Goal: Obtain resource: Download file/media

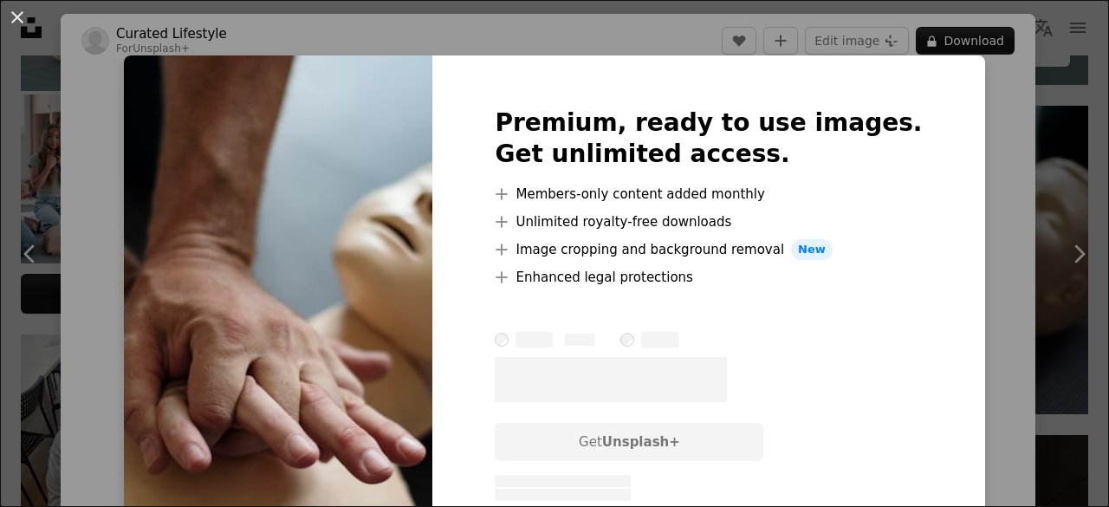
scroll to position [7, 0]
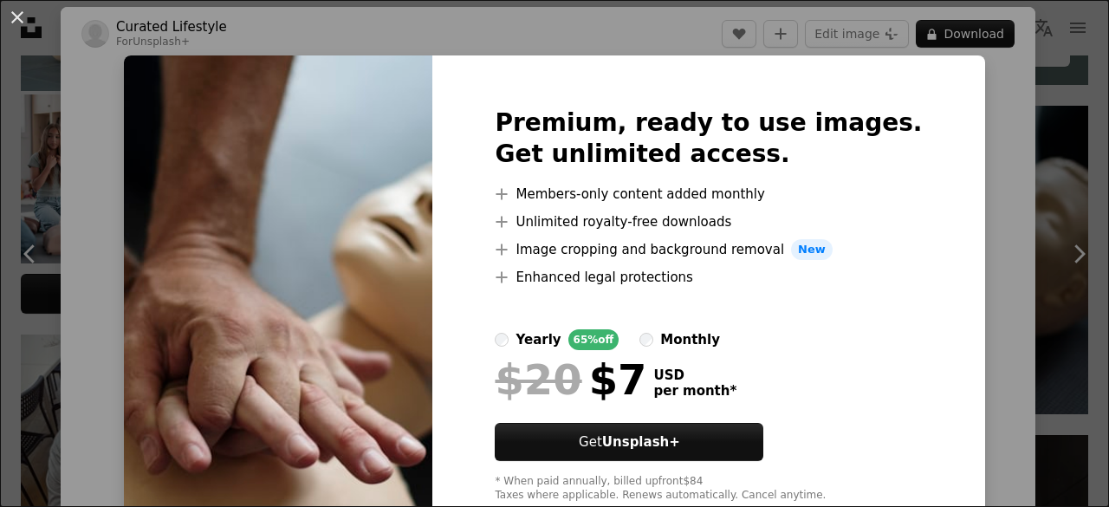
click at [937, 174] on div "An X shape Premium, ready to use images. Get unlimited access. A plus sign Memb…" at bounding box center [554, 253] width 1109 height 507
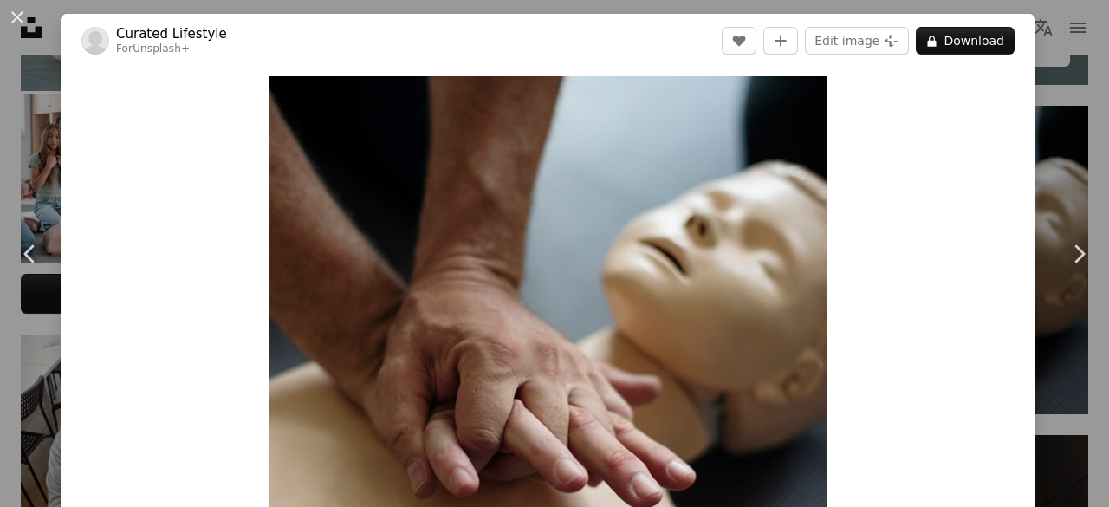
drag, startPoint x: 835, startPoint y: 256, endPoint x: 20, endPoint y: 20, distance: 848.8
click at [20, 20] on button "An X shape" at bounding box center [17, 17] width 21 height 21
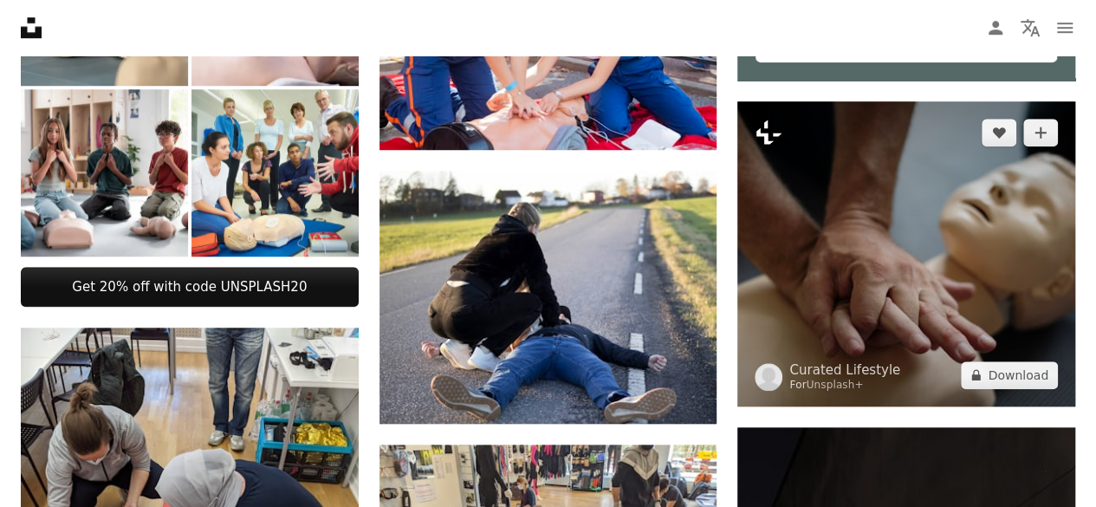
click at [771, 129] on icon "Plus sign for Unsplash+" at bounding box center [769, 133] width 28 height 28
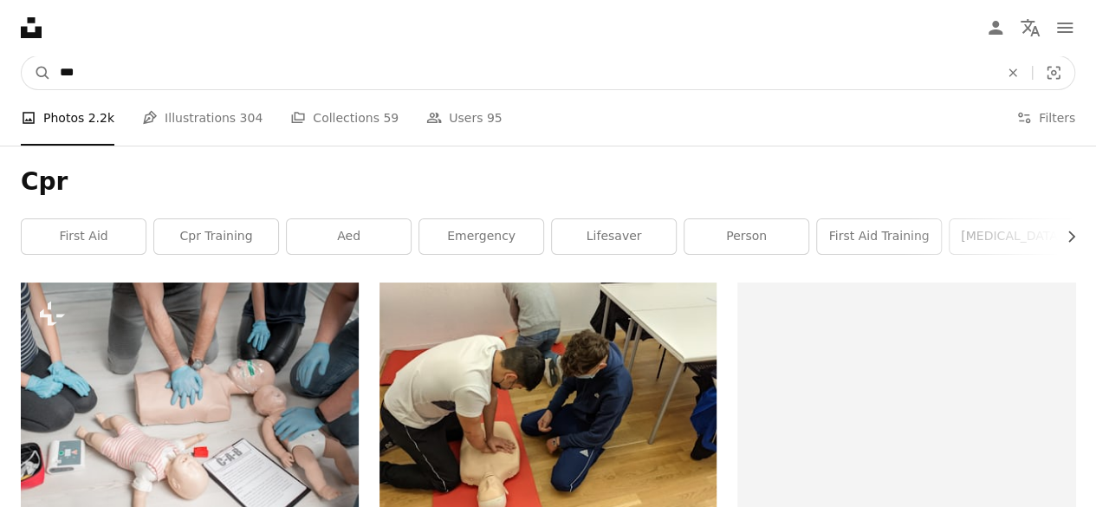
click at [137, 72] on input "***" at bounding box center [522, 72] width 943 height 33
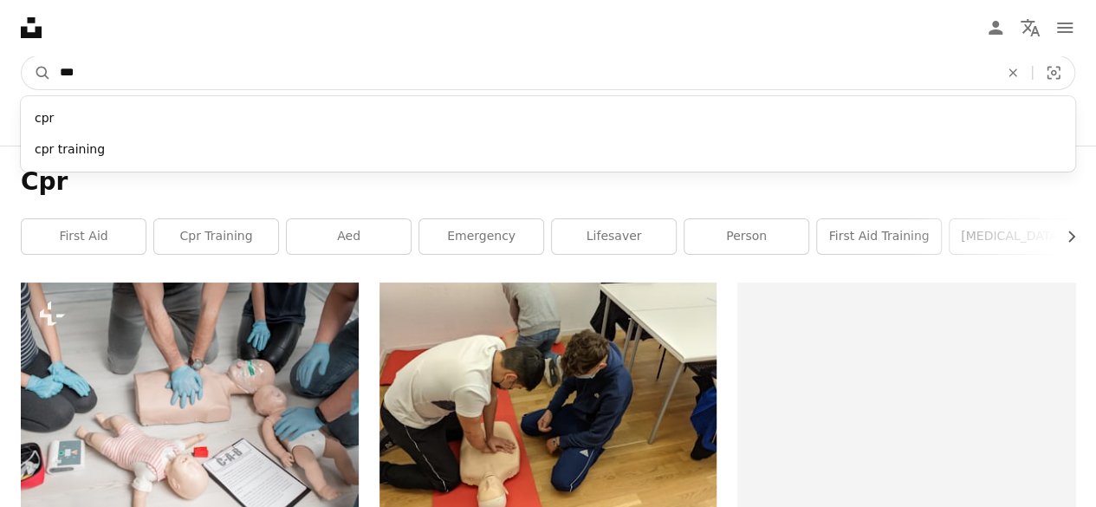
click at [22, 56] on button "A magnifying glass" at bounding box center [36, 72] width 29 height 33
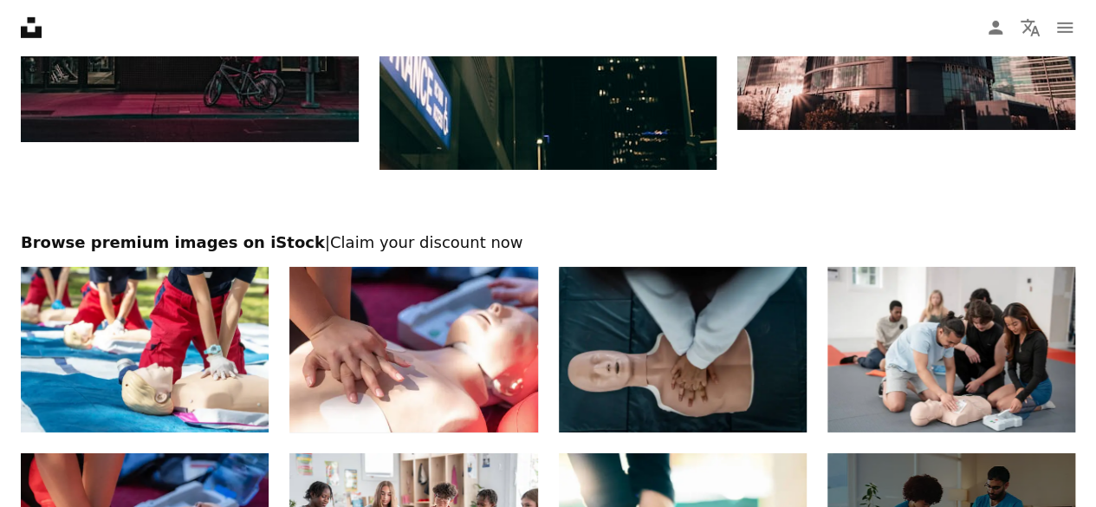
scroll to position [2820, 0]
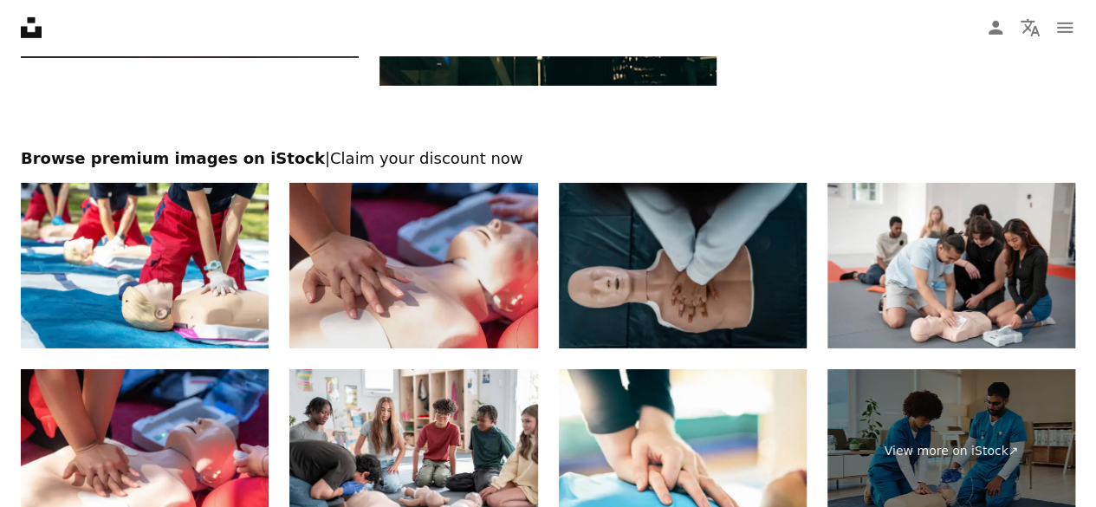
click at [380, 302] on img at bounding box center [413, 266] width 248 height 166
